Goal: Task Accomplishment & Management: Manage account settings

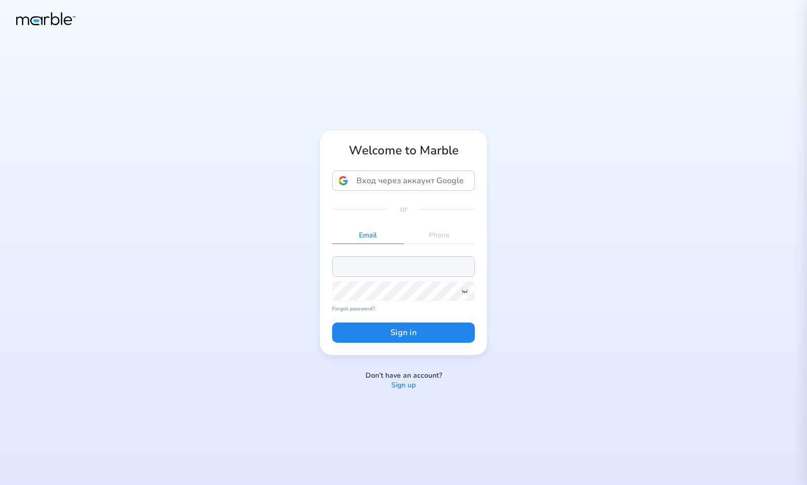
click at [432, 264] on input "email" at bounding box center [403, 266] width 143 height 20
click at [394, 272] on input "email" at bounding box center [403, 266] width 143 height 20
paste input "[EMAIL_ADDRESS][PERSON_NAME][DOMAIN_NAME]"
type input "[EMAIL_ADDRESS][PERSON_NAME][DOMAIN_NAME]"
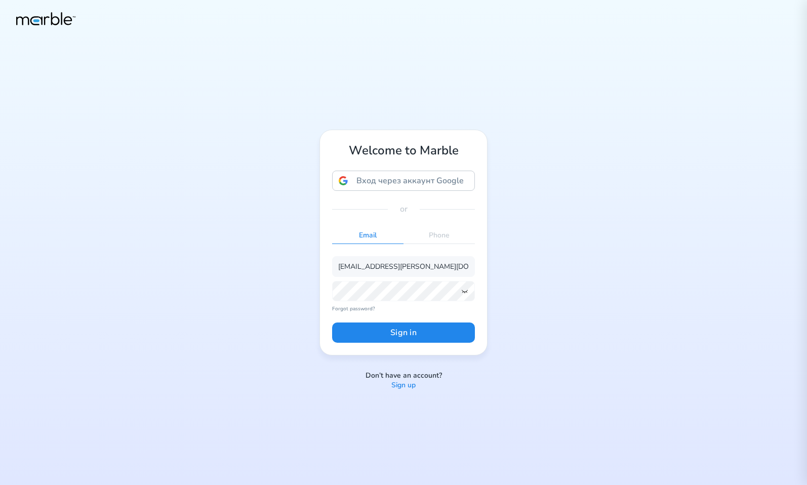
click at [547, 257] on div "Welcome to Marble Вход через аккаунт Google Вход через аккаунт Google. Откроетс…" at bounding box center [403, 242] width 807 height 485
click at [421, 265] on input "email" at bounding box center [403, 266] width 143 height 20
click at [347, 267] on input "email" at bounding box center [403, 266] width 143 height 20
paste input "[EMAIL_ADDRESS][PERSON_NAME][DOMAIN_NAME]"
type input "[EMAIL_ADDRESS][PERSON_NAME][DOMAIN_NAME]"
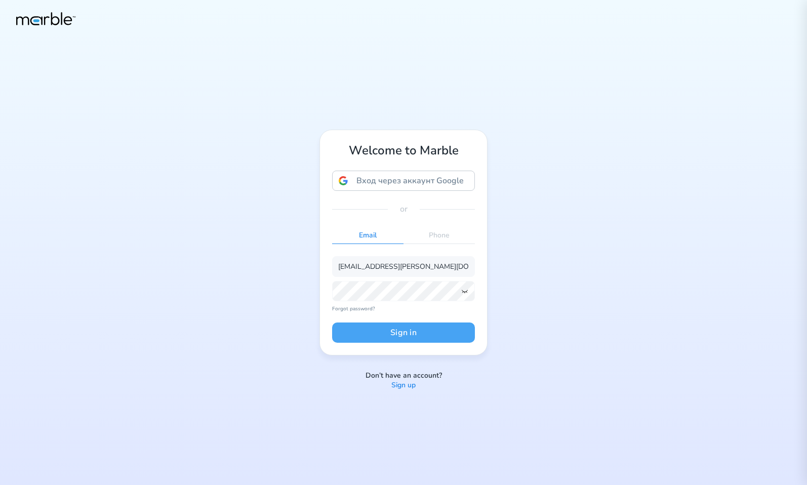
click at [396, 334] on button "Sign in" at bounding box center [403, 333] width 143 height 20
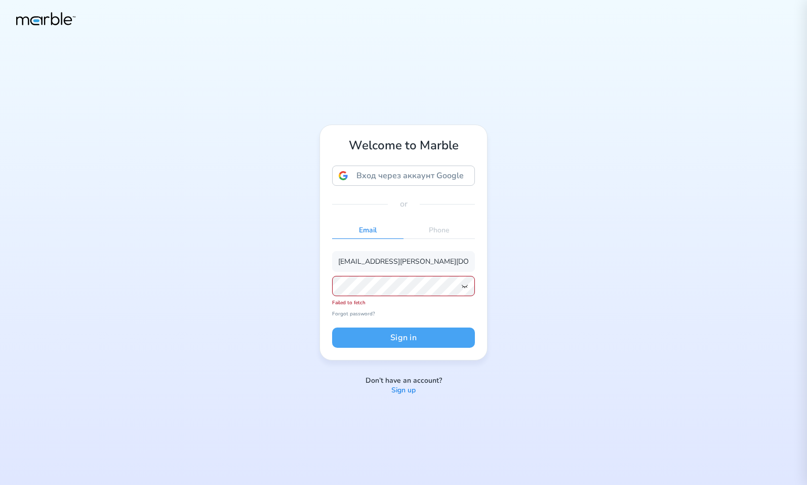
click at [424, 336] on button "Sign in" at bounding box center [403, 338] width 143 height 20
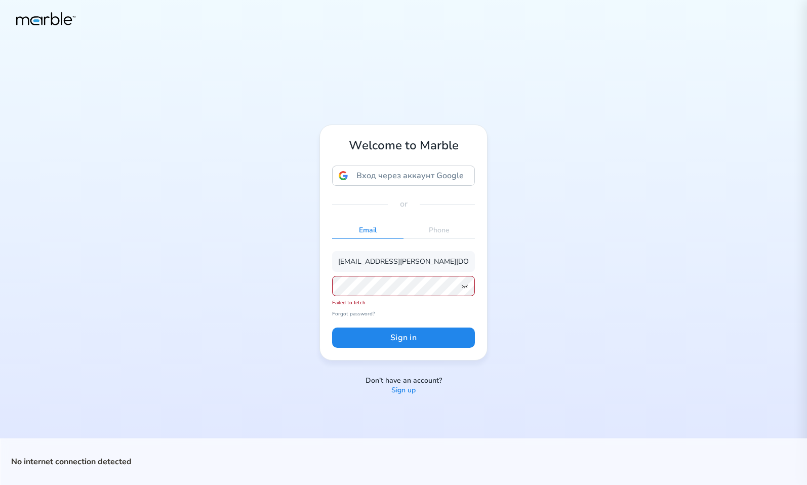
click at [431, 317] on p "Forgot password?" at bounding box center [403, 313] width 143 height 7
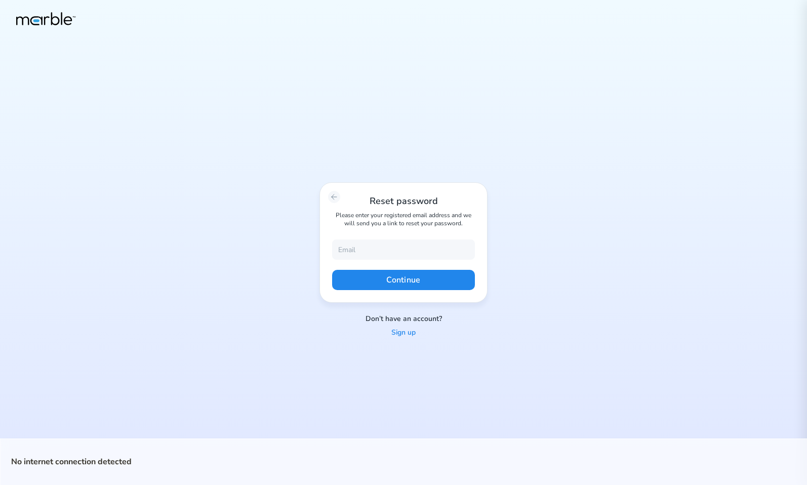
click at [448, 329] on div "Don’t have an account? Sign up" at bounding box center [403, 326] width 167 height 23
click at [332, 196] on icon at bounding box center [334, 196] width 5 height 5
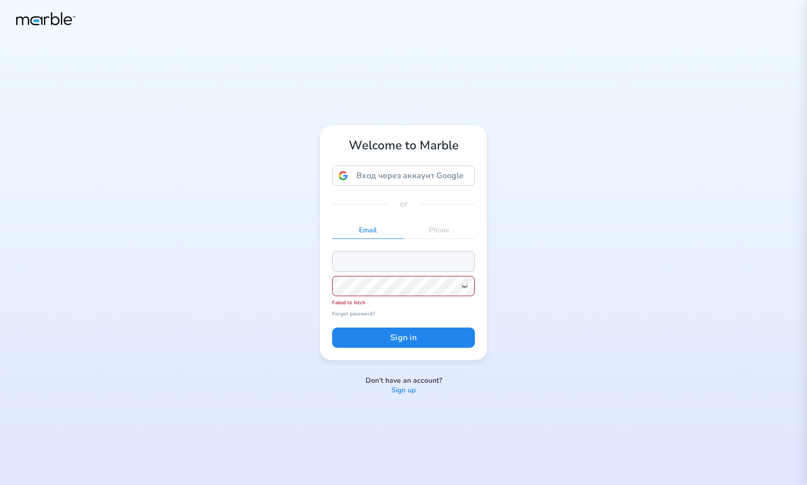
click at [404, 265] on input "email" at bounding box center [403, 261] width 143 height 20
paste input "[EMAIL_ADDRESS][DOMAIN_NAME]"
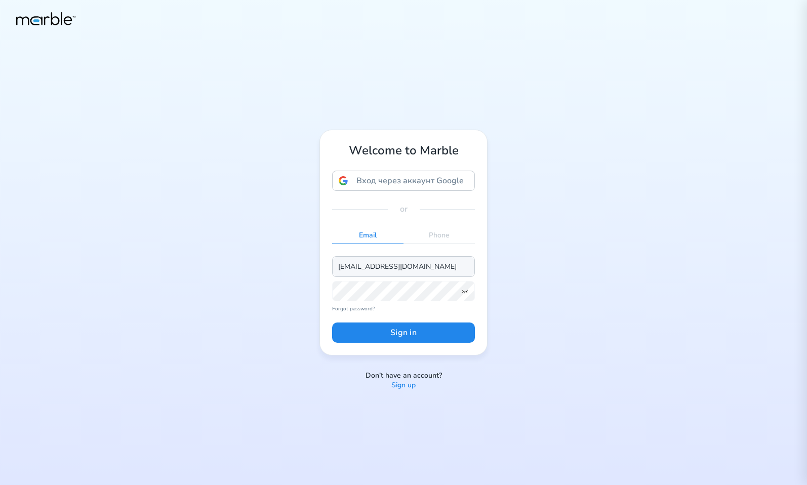
type input "[EMAIL_ADDRESS][DOMAIN_NAME]"
click at [464, 293] on icon at bounding box center [465, 291] width 8 height 8
click at [431, 335] on button "Sign in" at bounding box center [403, 333] width 143 height 20
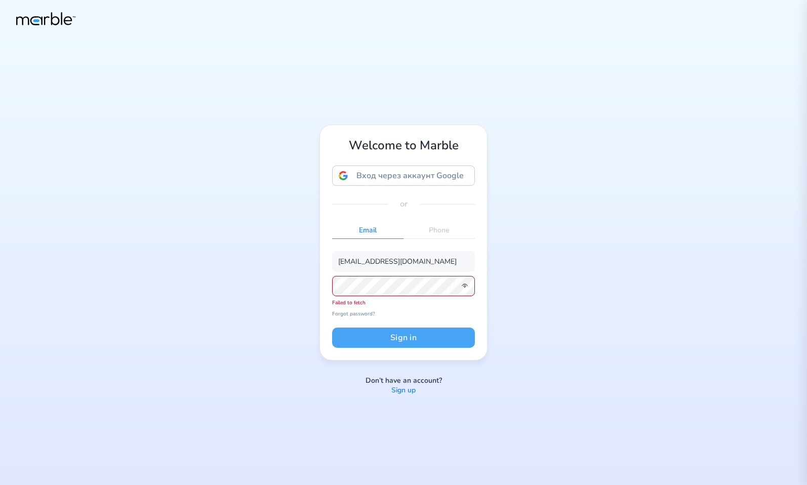
click at [412, 336] on button "Sign in" at bounding box center [403, 338] width 143 height 20
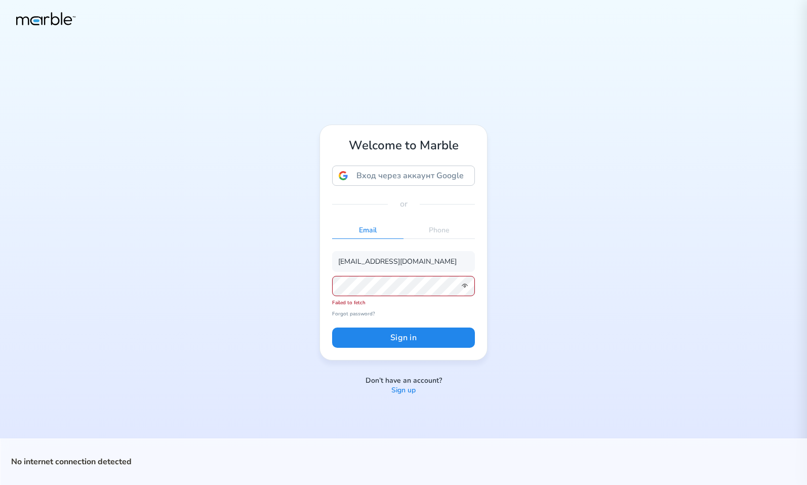
click at [453, 311] on p "Forgot password?" at bounding box center [403, 313] width 143 height 7
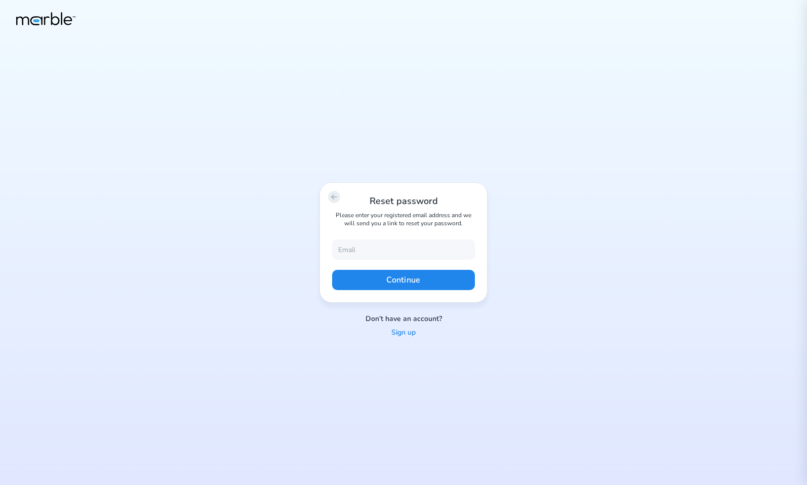
click at [330, 195] on icon at bounding box center [334, 197] width 8 height 8
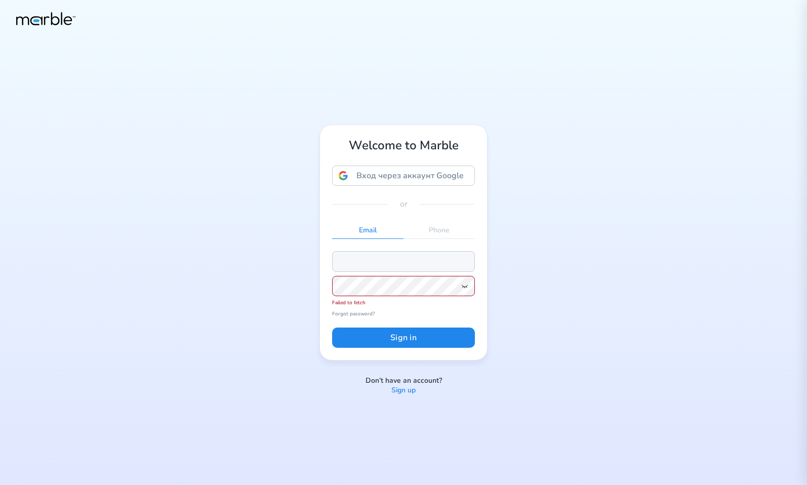
click at [383, 265] on input "email" at bounding box center [403, 261] width 143 height 20
